Goal: Information Seeking & Learning: Learn about a topic

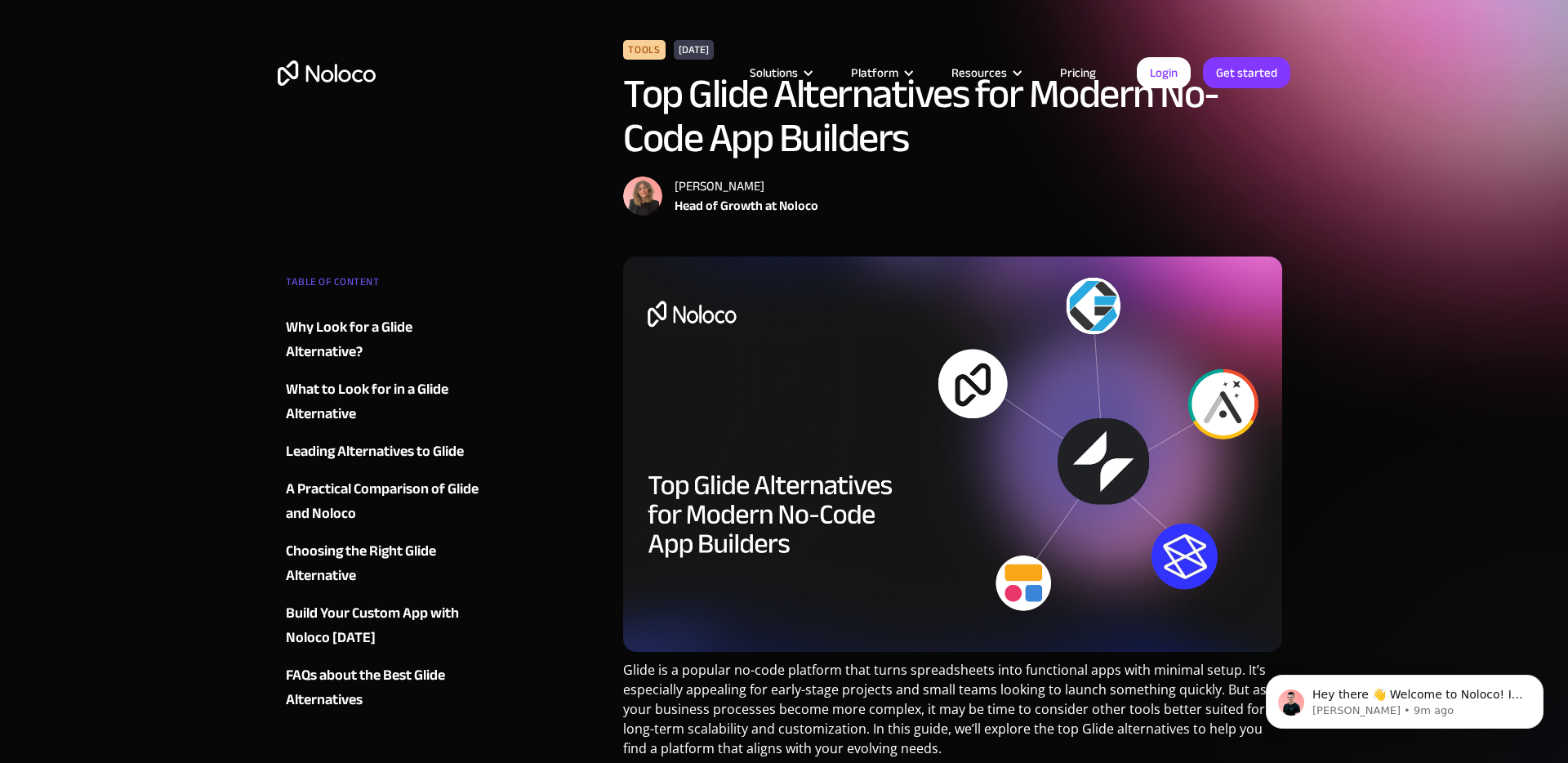
scroll to position [498, 0]
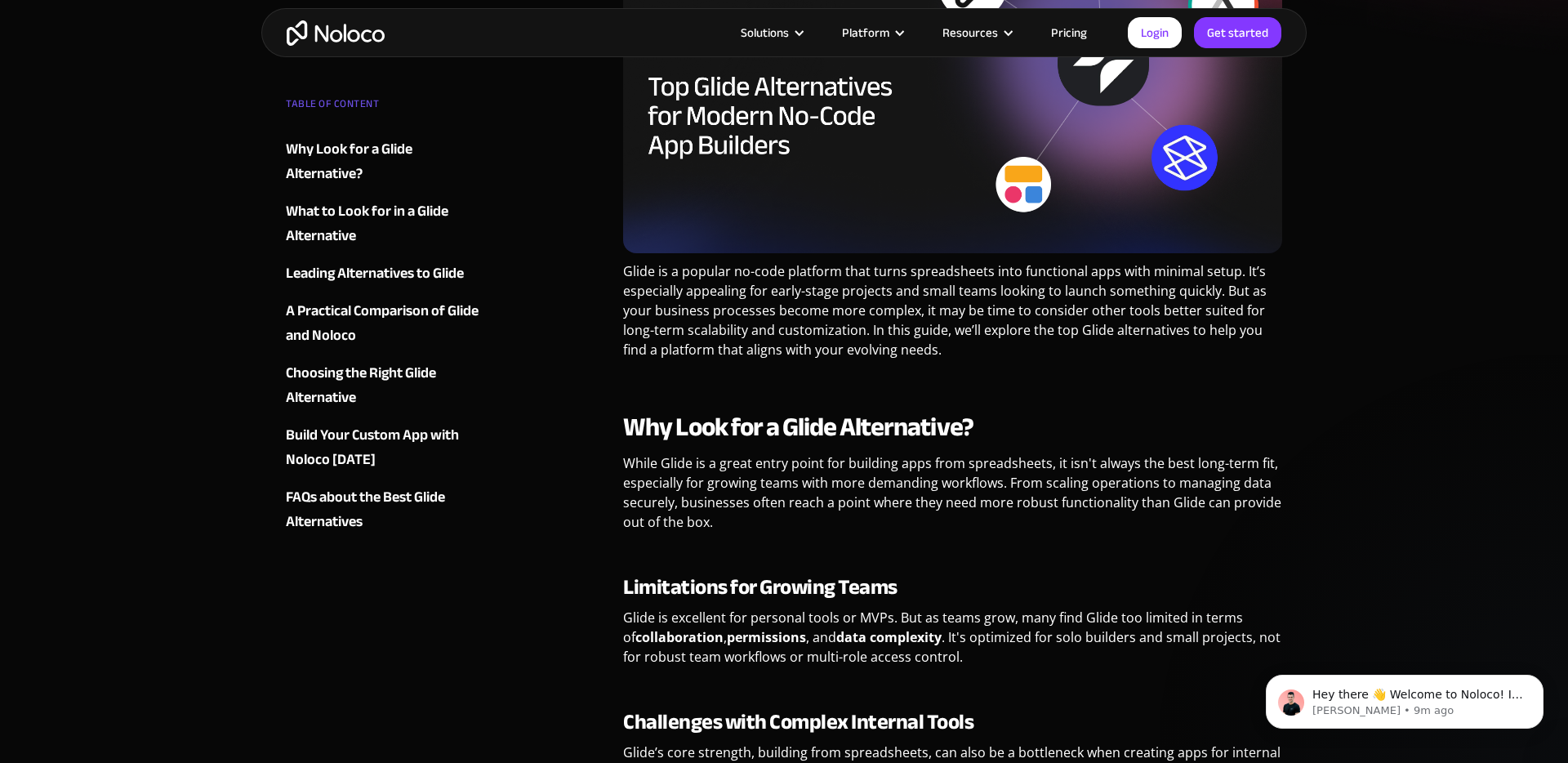
click at [327, 31] on img "home" at bounding box center [335, 33] width 98 height 25
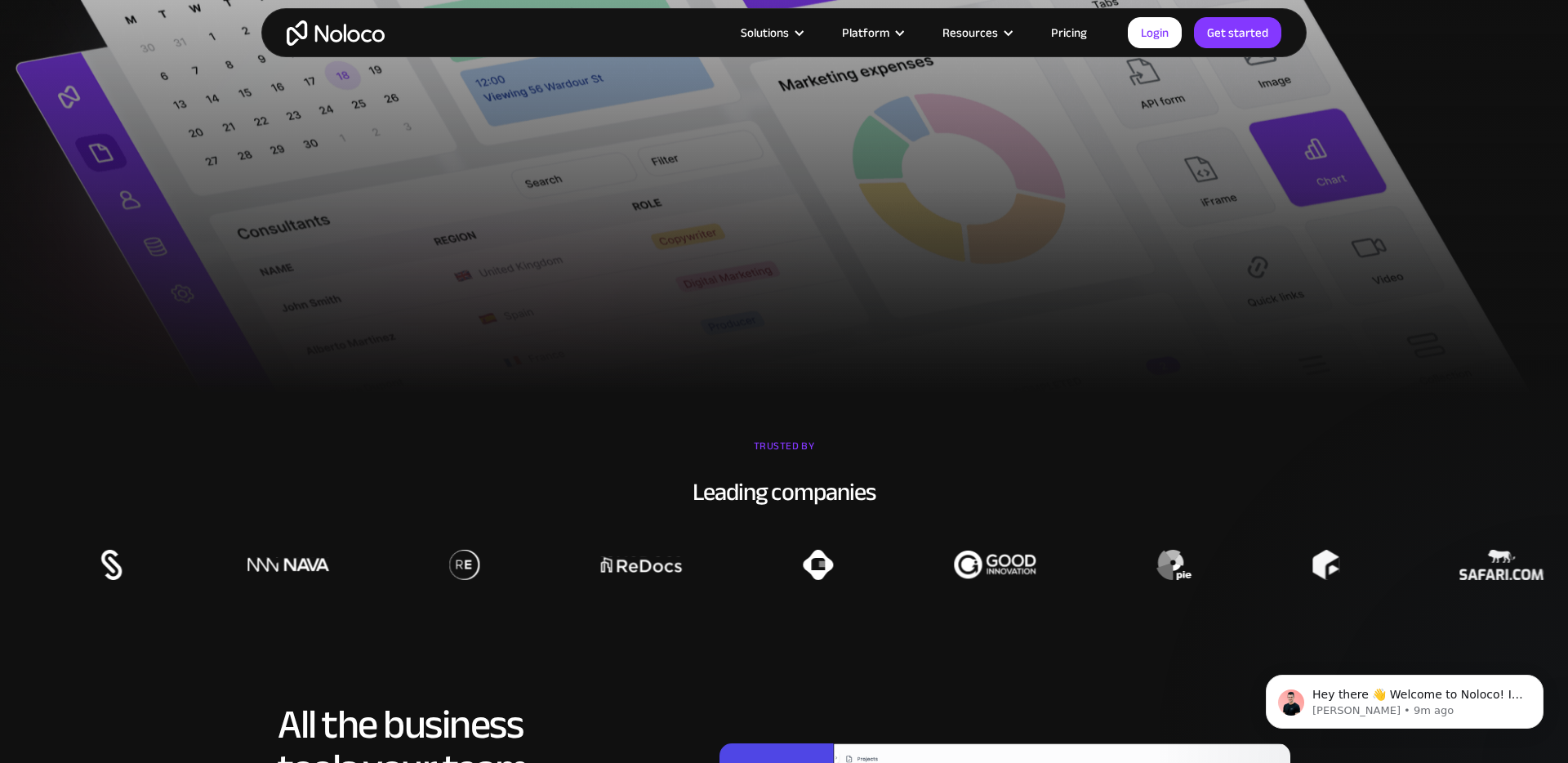
scroll to position [1436, 0]
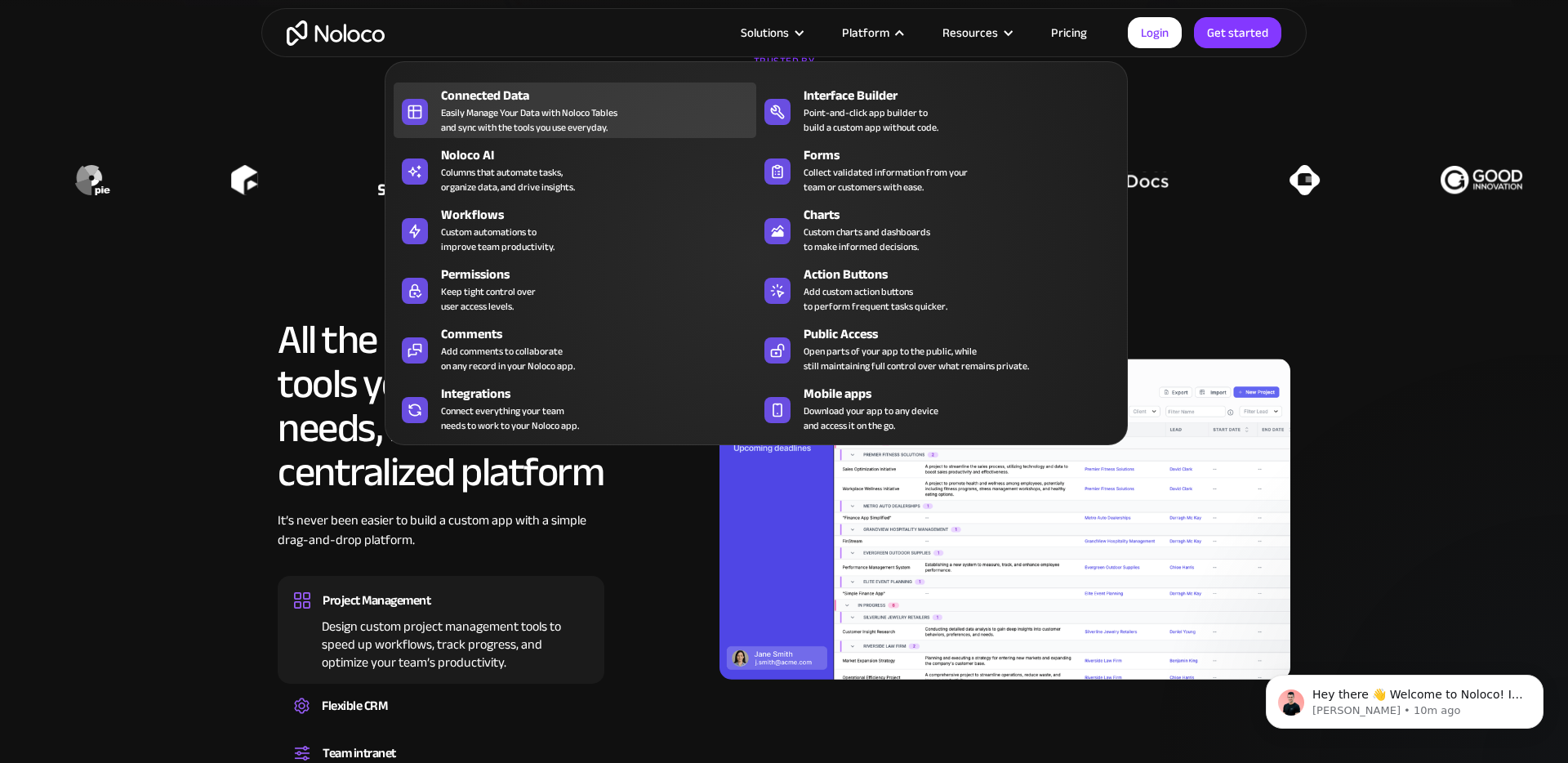
click at [522, 109] on div "Easily Manage Your Data with Noloco Tables and sync with the tools you use ever…" at bounding box center [529, 120] width 176 height 30
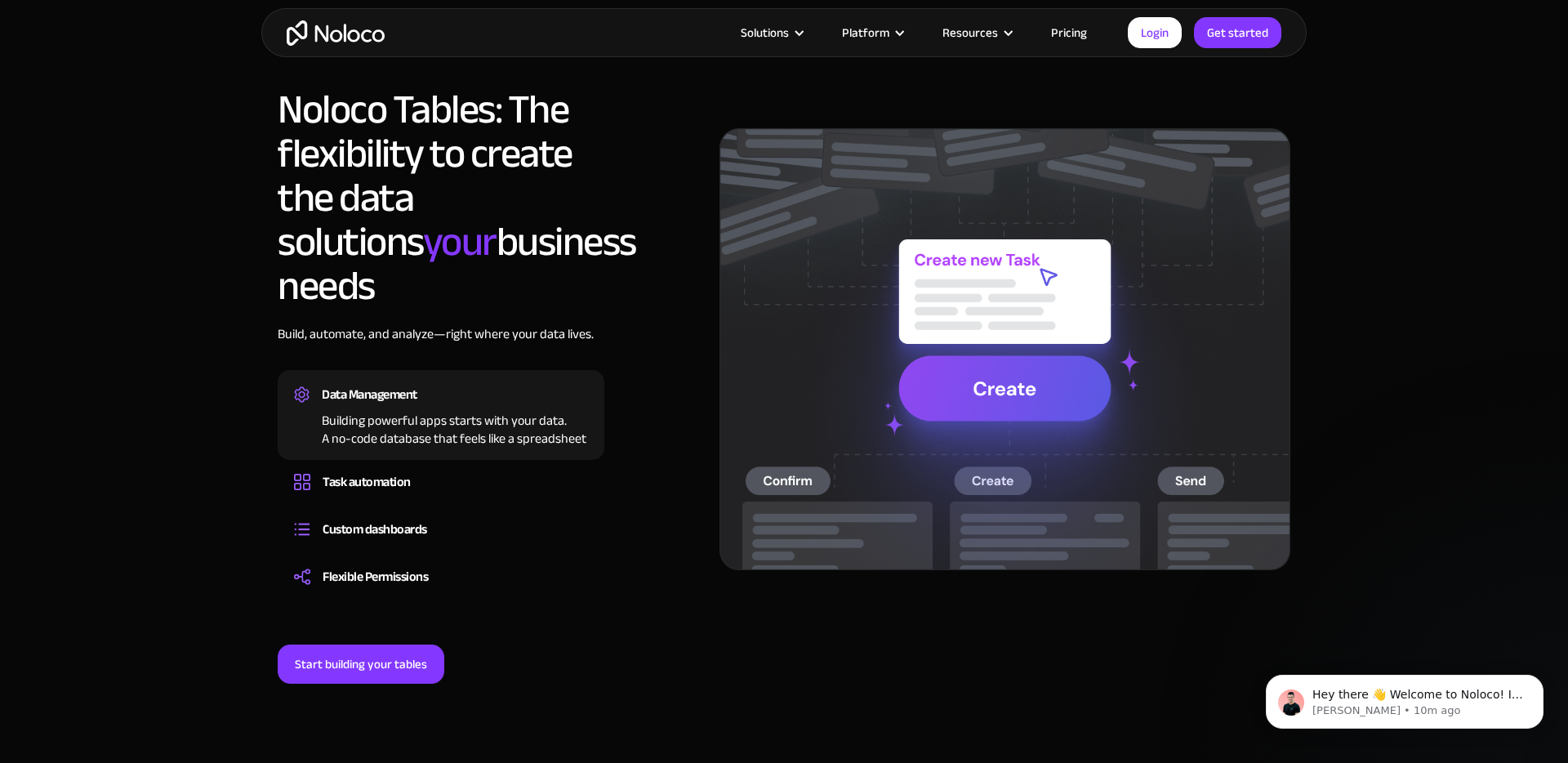
scroll to position [1209, 0]
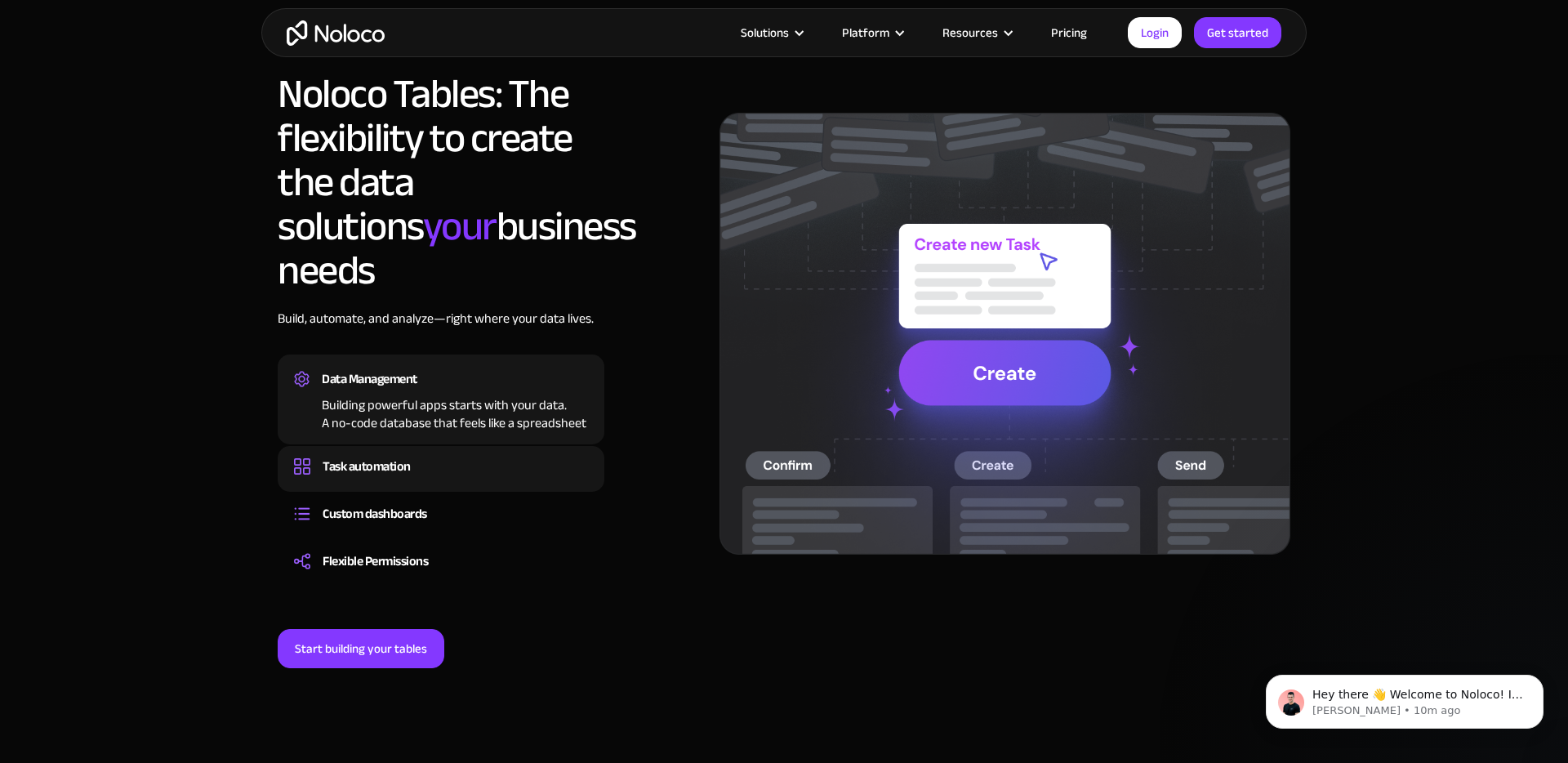
click at [445, 454] on div "Task automation" at bounding box center [441, 467] width 294 height 24
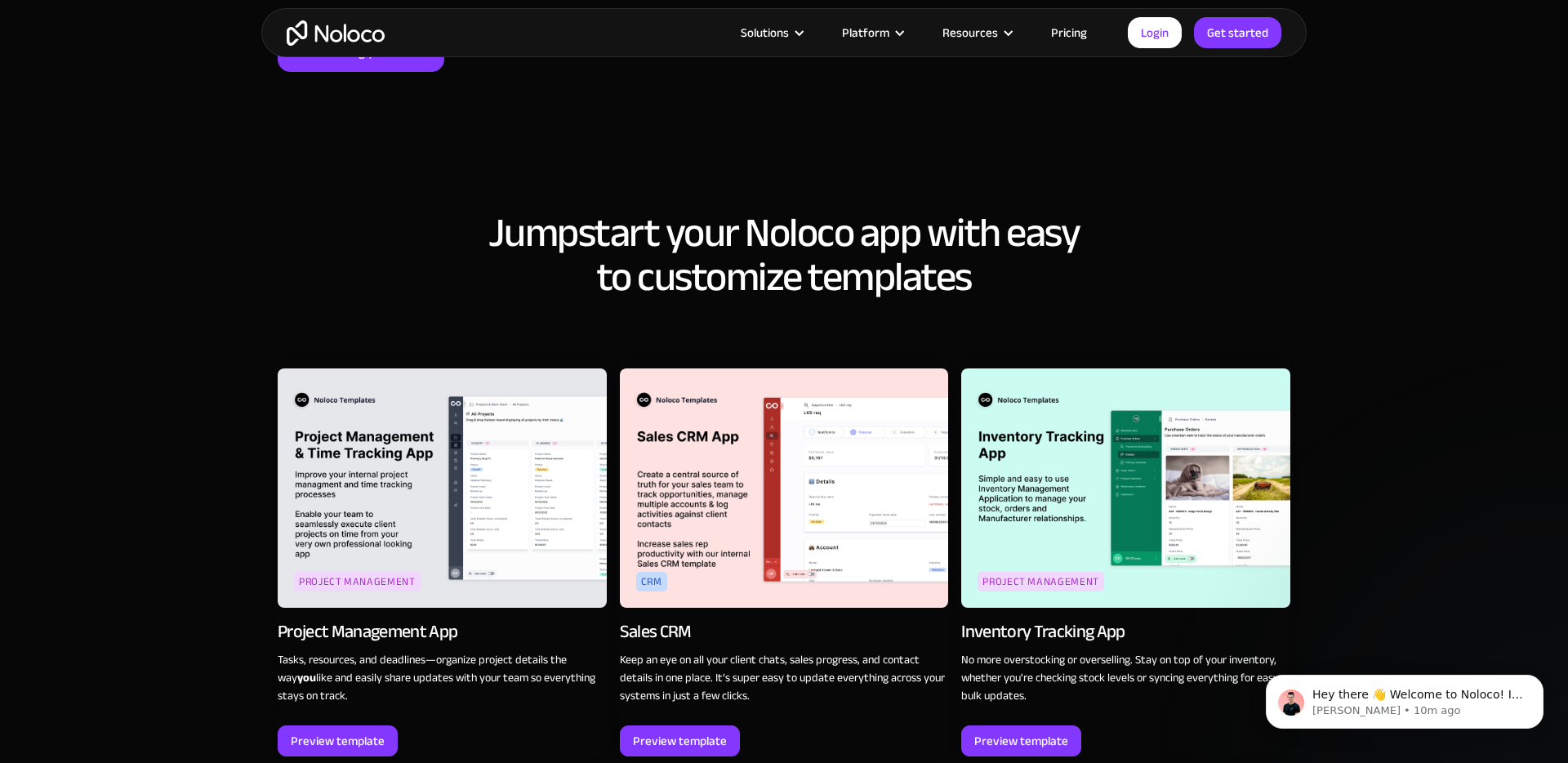
scroll to position [1891, 0]
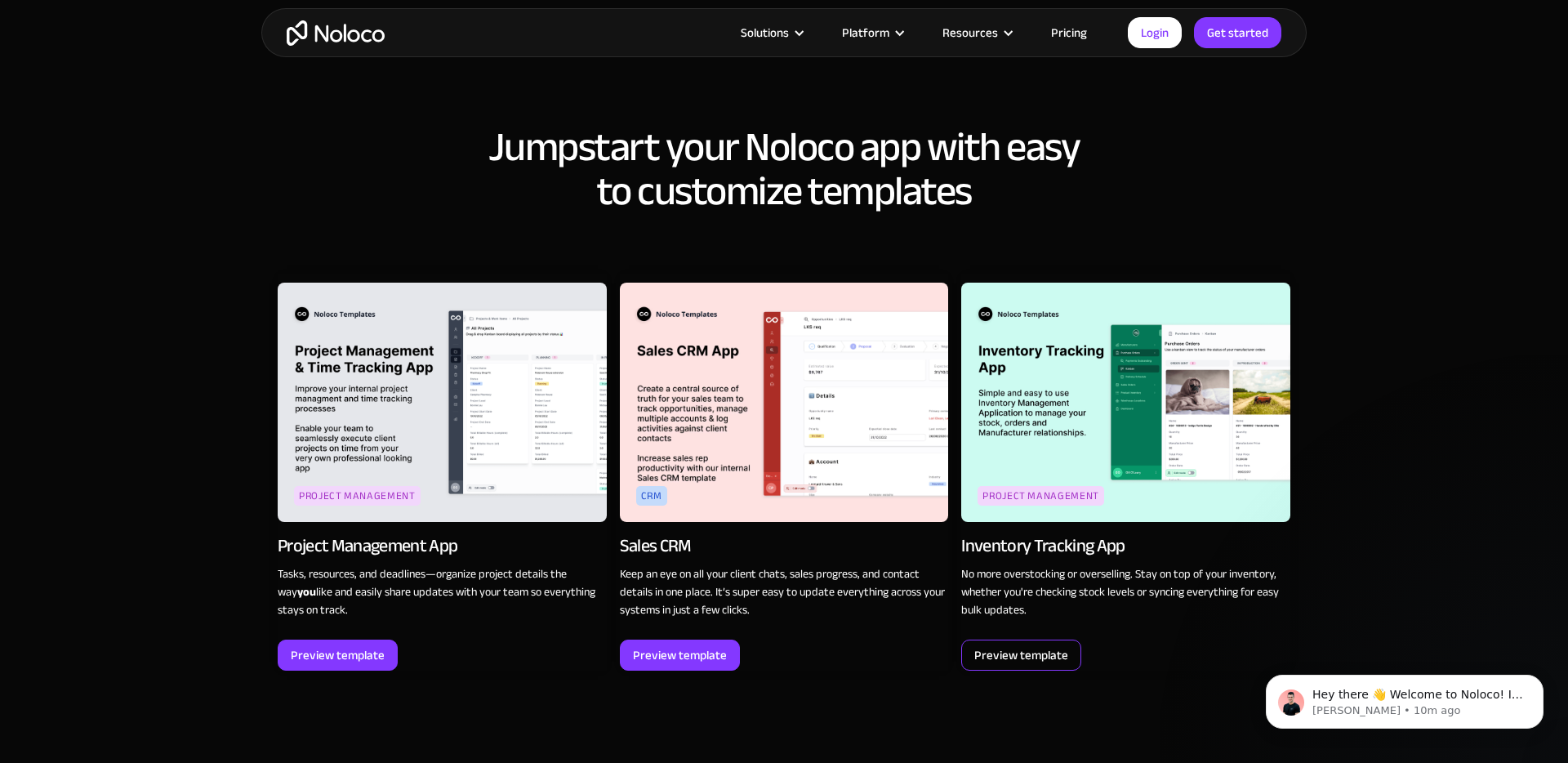
click at [1040, 645] on div "Preview template" at bounding box center [1022, 655] width 94 height 21
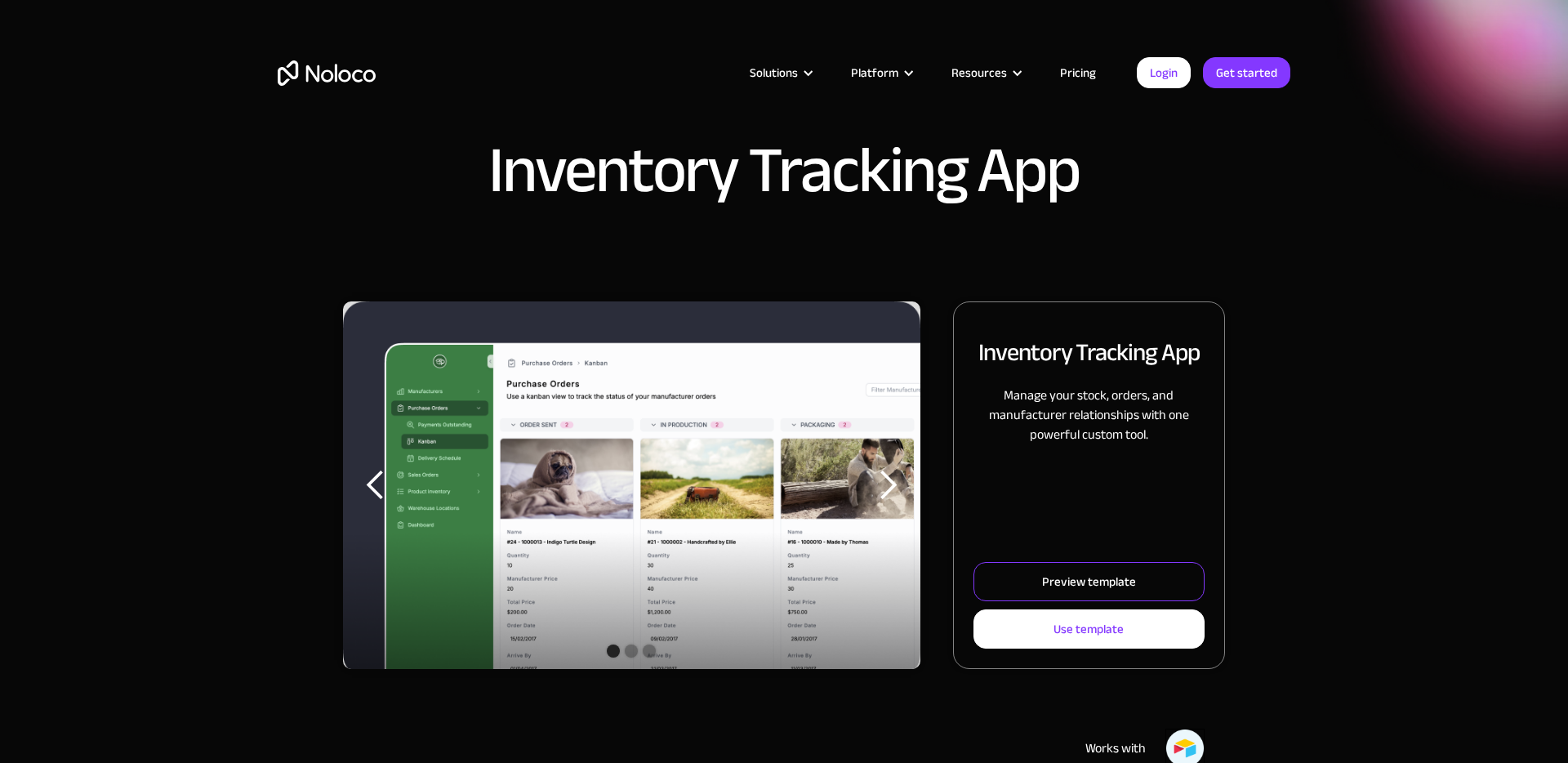
click at [1044, 578] on div "Preview template" at bounding box center [1089, 581] width 94 height 21
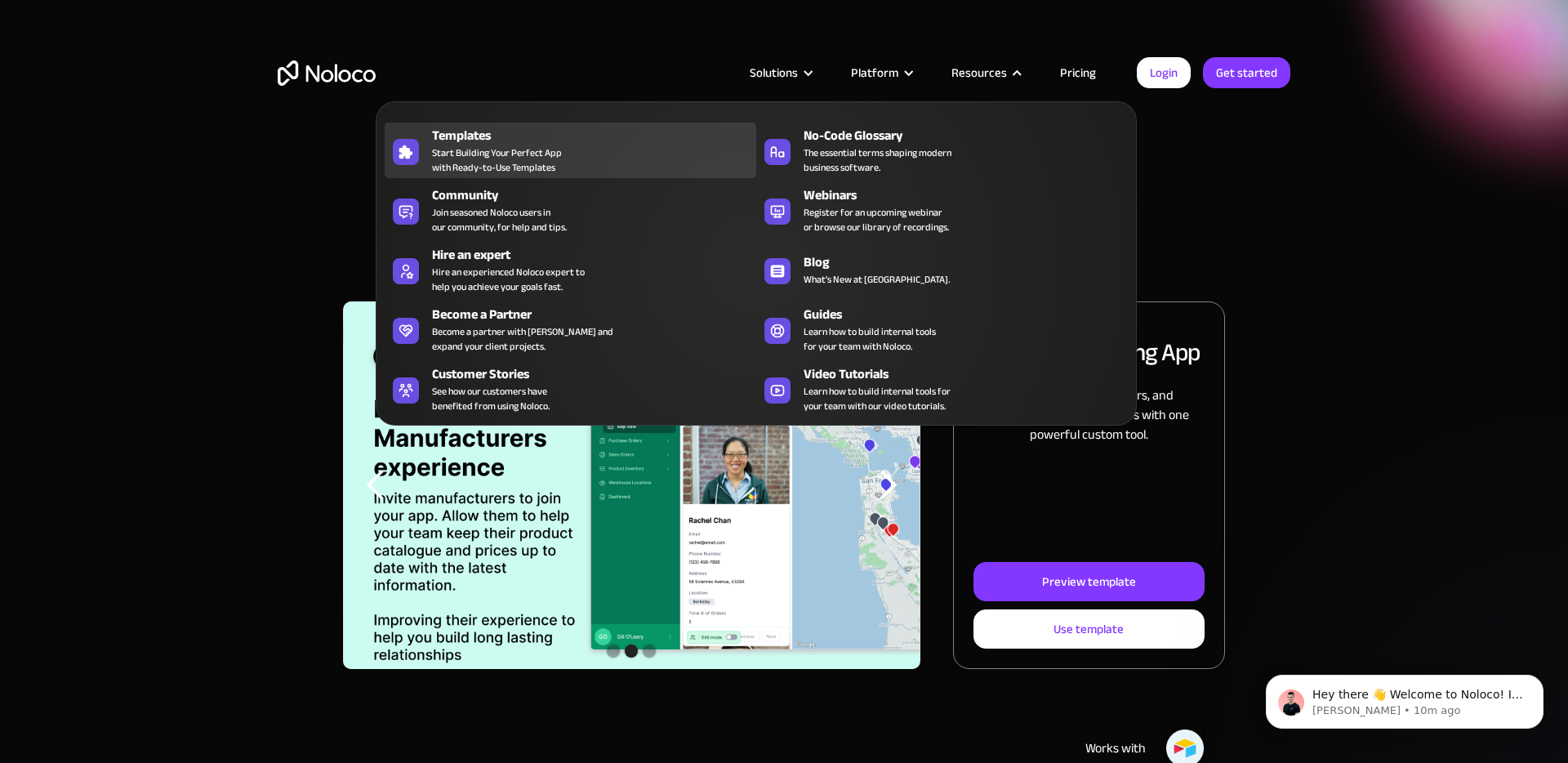
click at [526, 154] on span "Start Building Your Perfect App with Ready-to-Use Templates" at bounding box center [497, 160] width 130 height 30
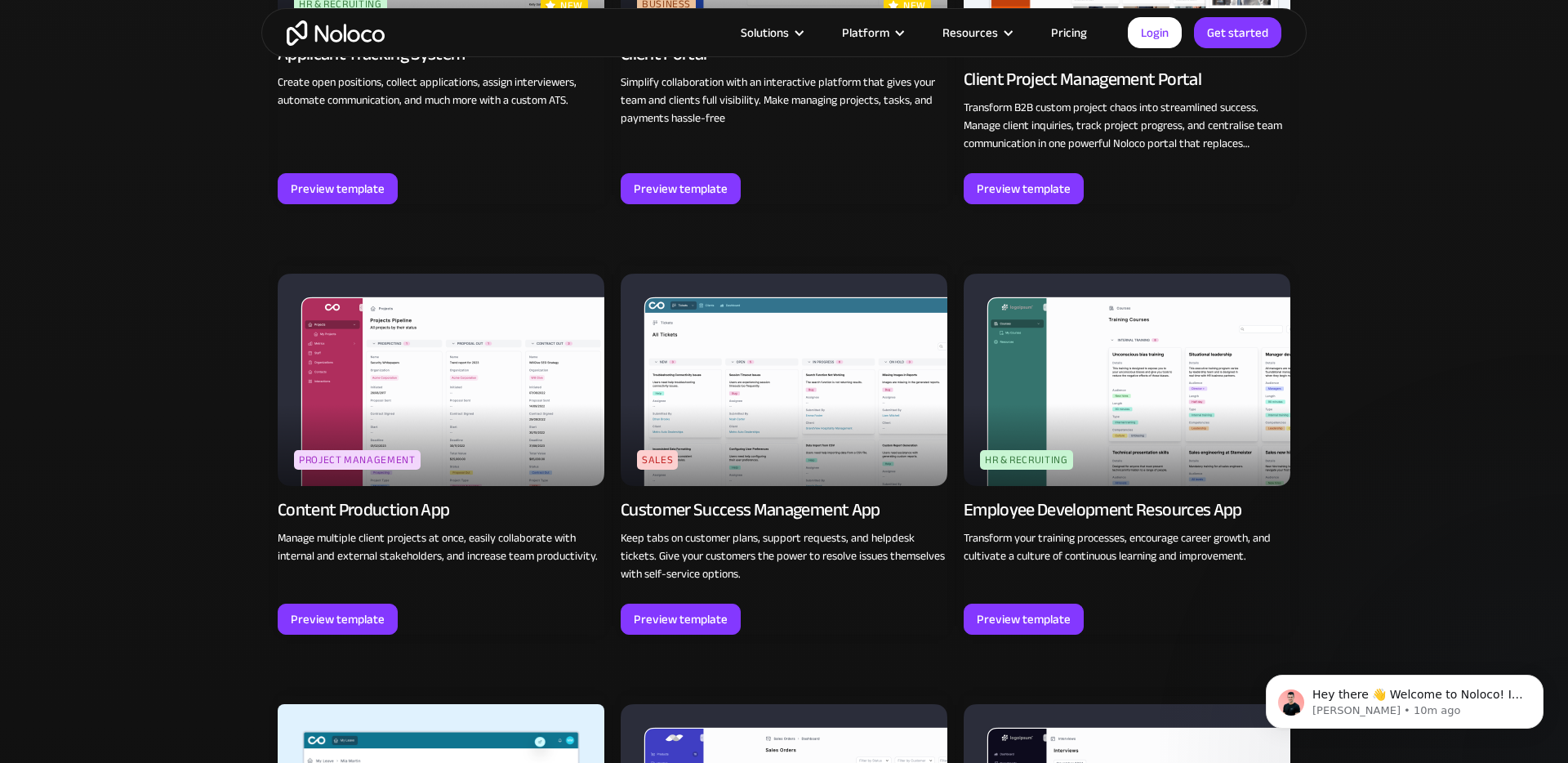
scroll to position [401, 0]
